Goal: Task Accomplishment & Management: Complete application form

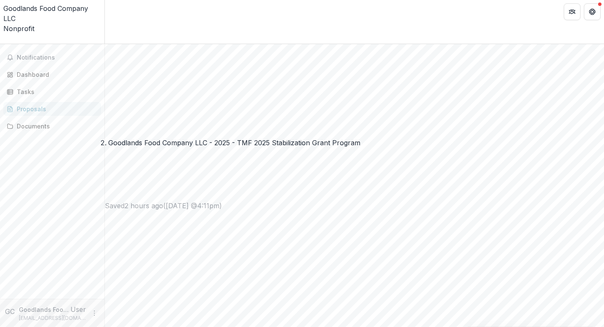
scroll to position [405, 0]
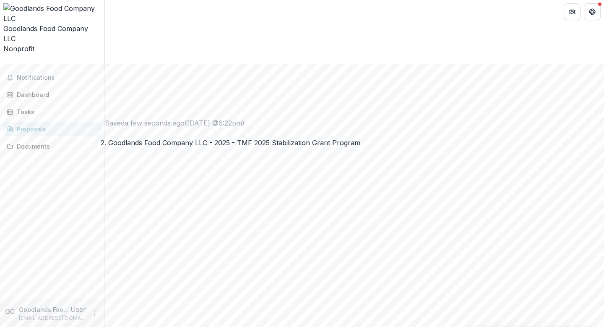
type input "*"
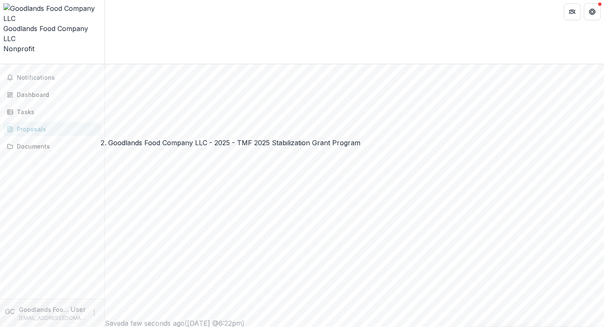
type input "*"
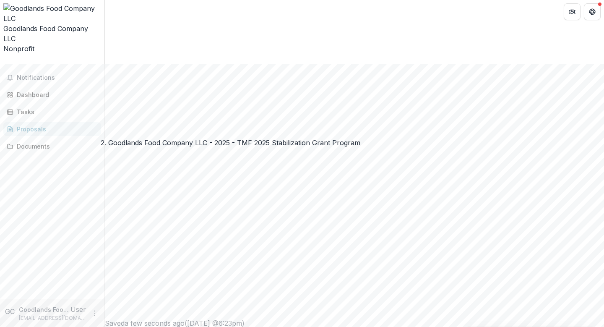
type input "*"
